Goal: Information Seeking & Learning: Learn about a topic

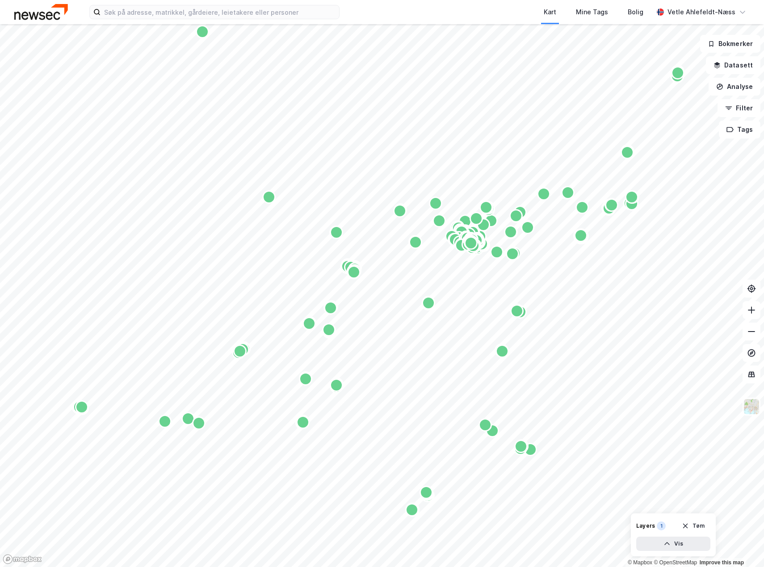
click at [472, 245] on div "Map marker" at bounding box center [470, 242] width 13 height 13
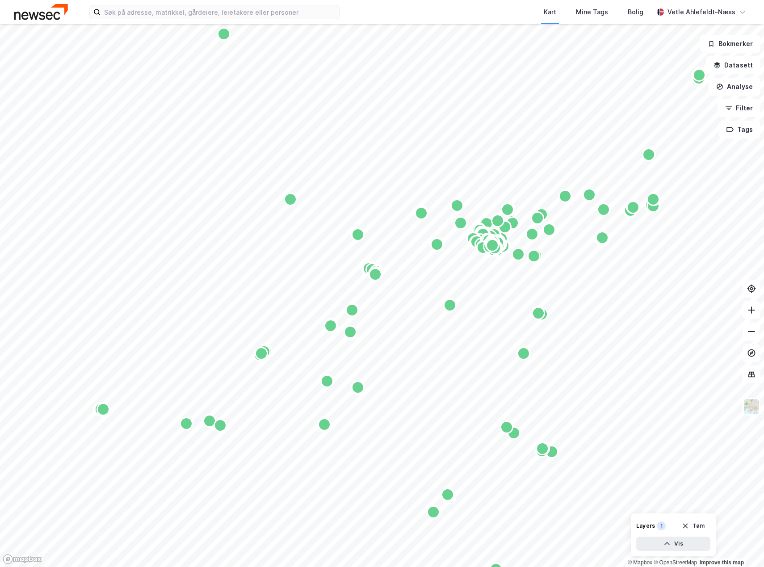
click at [332, 329] on div "Map marker" at bounding box center [330, 325] width 13 height 13
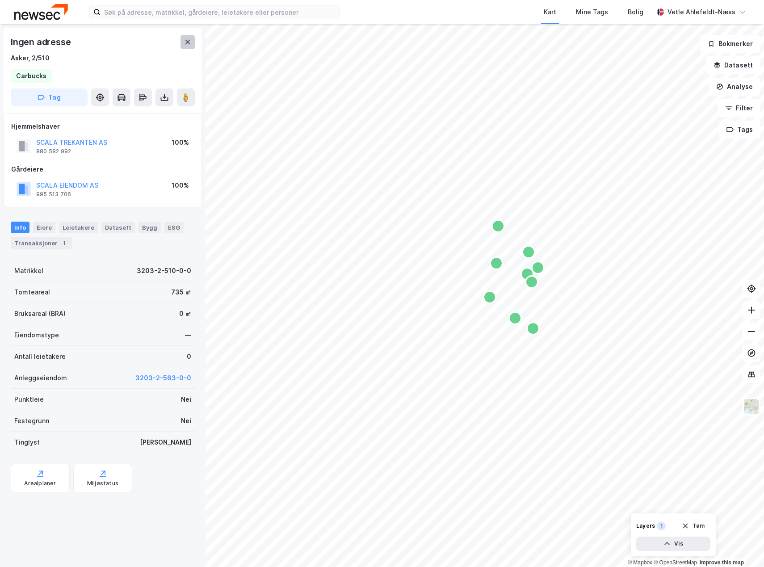
click at [189, 45] on icon at bounding box center [187, 41] width 7 height 7
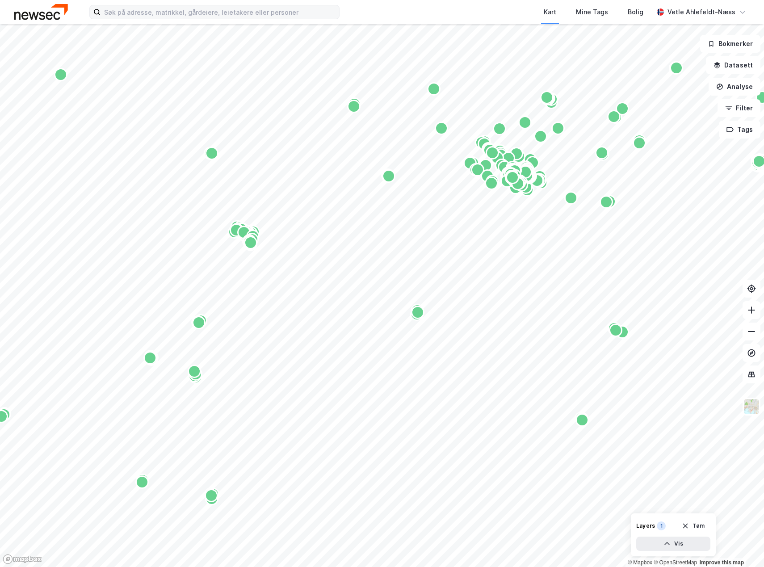
click at [270, 19] on label at bounding box center [214, 12] width 250 height 14
click at [270, 19] on input at bounding box center [220, 11] width 239 height 13
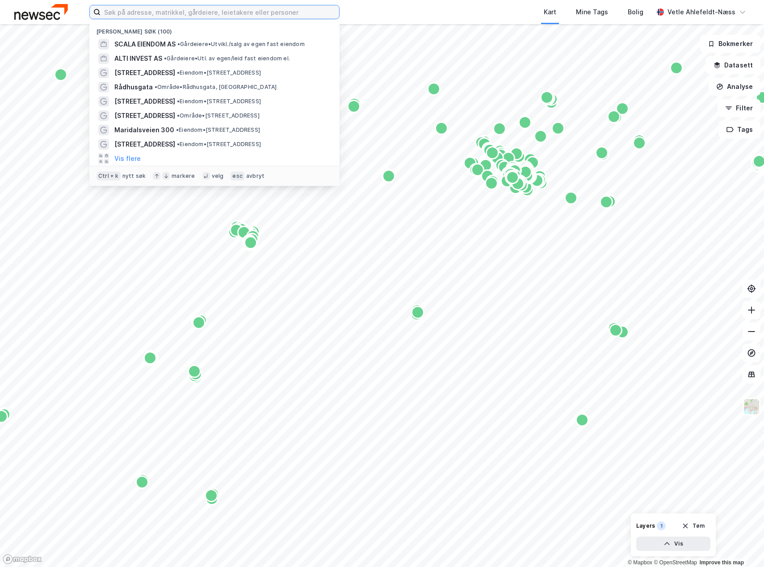
click at [272, 12] on input at bounding box center [220, 11] width 239 height 13
paste input "Dyre Halses Gate 1A"
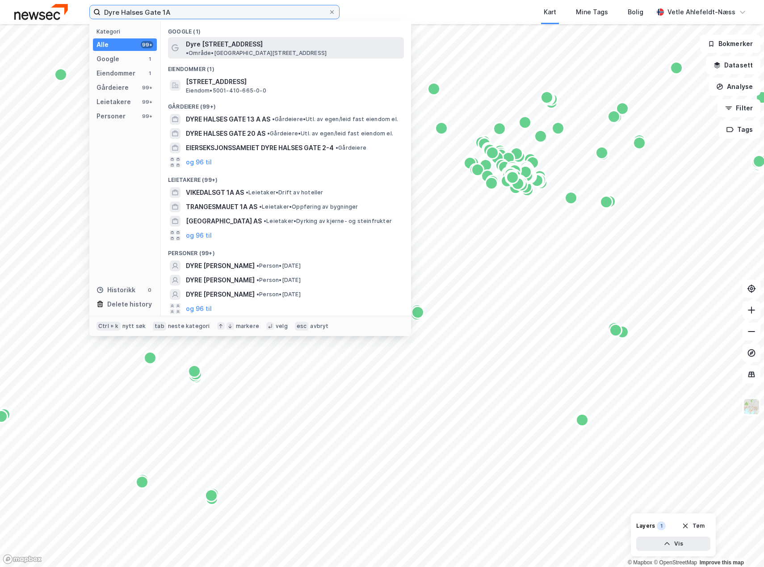
type input "Dyre Halses Gate 1A"
click at [276, 50] on span "• Område • Dyre Halses gate 1A, 7042 Trondheim" at bounding box center [256, 53] width 141 height 7
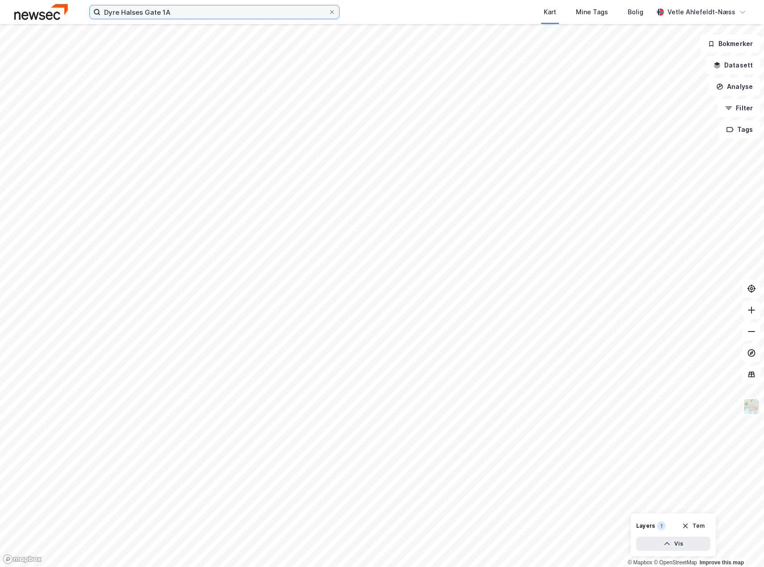
click at [213, 17] on input "Dyre Halses Gate 1A" at bounding box center [215, 11] width 228 height 13
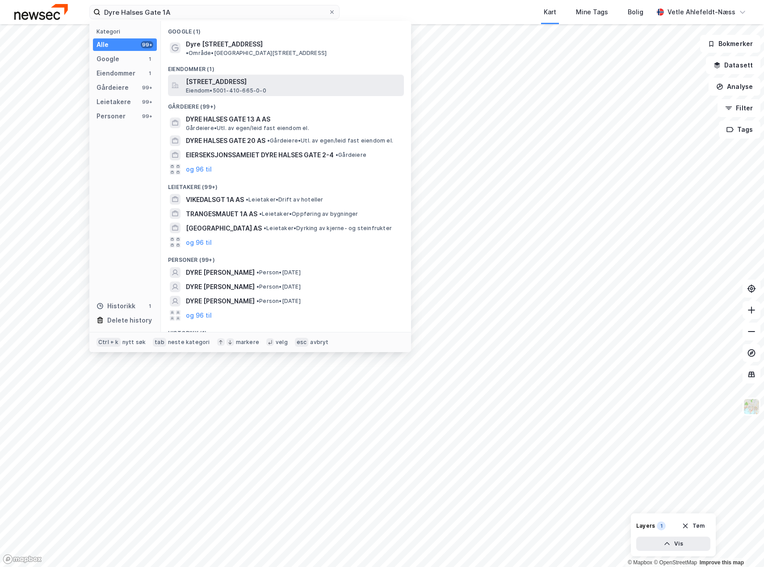
click at [306, 80] on div "Dyre Halses gate 1A, 7042, TRONDHEIM, TRONDHEIM Eiendom • 5001-410-665-0-0" at bounding box center [294, 85] width 216 height 18
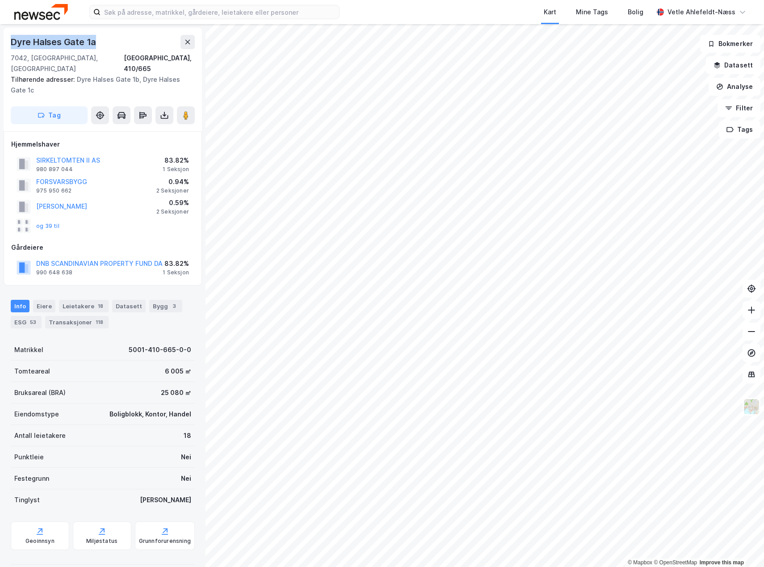
drag, startPoint x: 102, startPoint y: 38, endPoint x: 9, endPoint y: 29, distance: 93.8
click at [9, 29] on div "Dyre [STREET_ADDRESS], 410/665 Tilhørende adresser: Dyre [STREET_ADDRESS] Tag" at bounding box center [103, 80] width 198 height 104
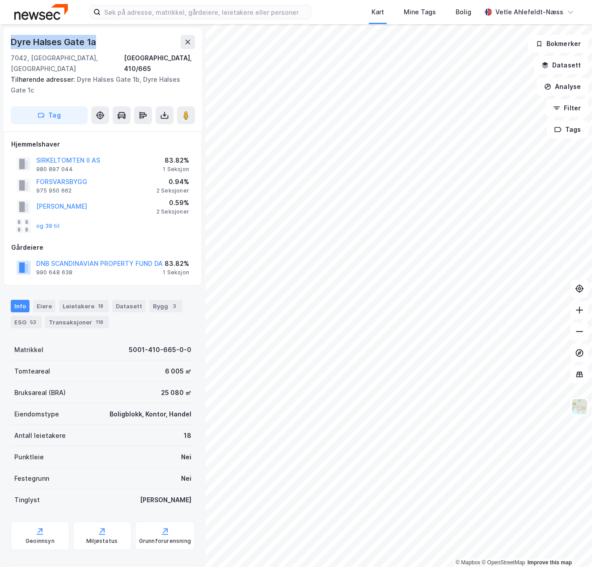
copy div "Dyre Halses Gate 1a"
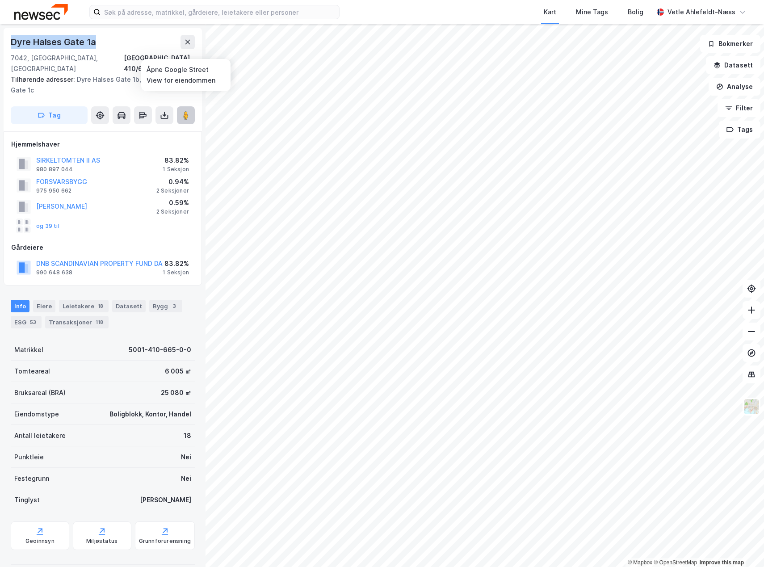
click at [185, 111] on button at bounding box center [186, 115] width 18 height 18
click at [506, 261] on div "© Mapbox © OpenStreetMap Improve this map [GEOGRAPHIC_DATA][STREET_ADDRESS] Til…" at bounding box center [382, 295] width 764 height 543
click at [187, 111] on image at bounding box center [185, 115] width 5 height 9
